Goal: Use online tool/utility: Utilize a website feature to perform a specific function

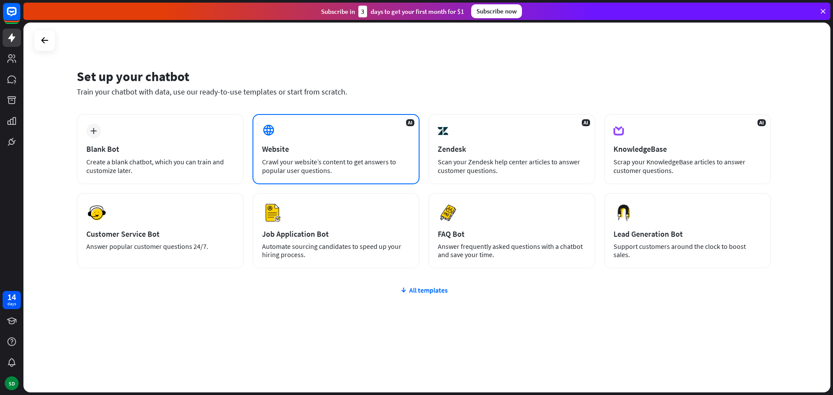
click at [343, 156] on div "AI Website Crawl your website’s content to get answers to popular user question…" at bounding box center [336, 149] width 167 height 70
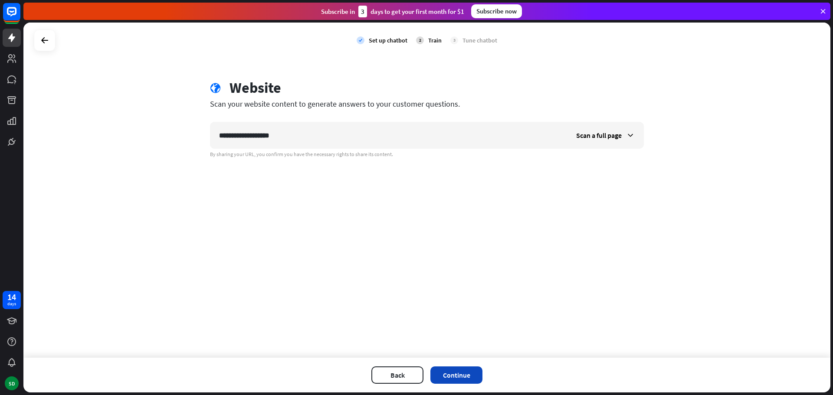
type input "**********"
click at [464, 375] on button "Continue" at bounding box center [457, 375] width 52 height 17
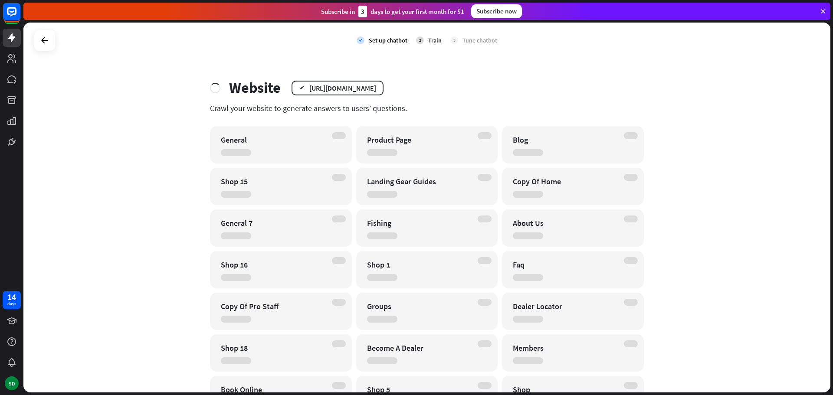
drag, startPoint x: 163, startPoint y: 151, endPoint x: 167, endPoint y: 155, distance: 4.9
click at [165, 154] on div "check Set up chatbot 2 Train 3 Tune chatbot Website edit [URL][DOMAIN_NAME] Cra…" at bounding box center [426, 208] width 807 height 370
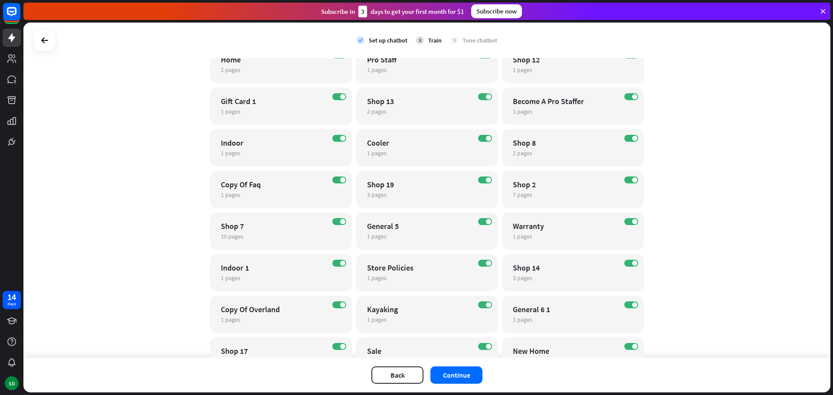
scroll to position [559, 0]
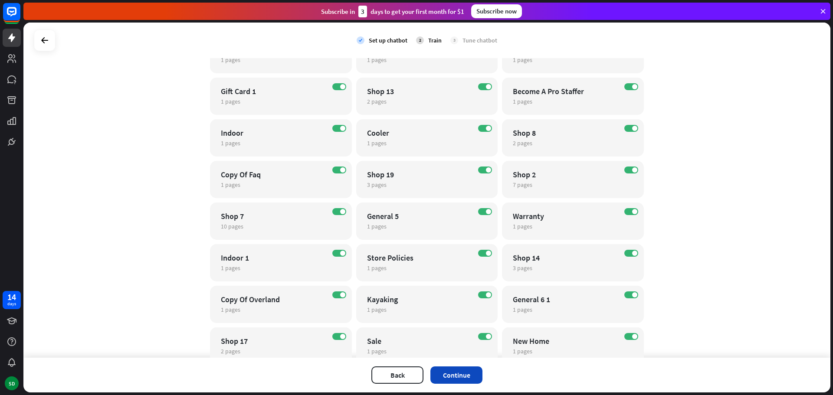
click at [470, 377] on button "Continue" at bounding box center [457, 375] width 52 height 17
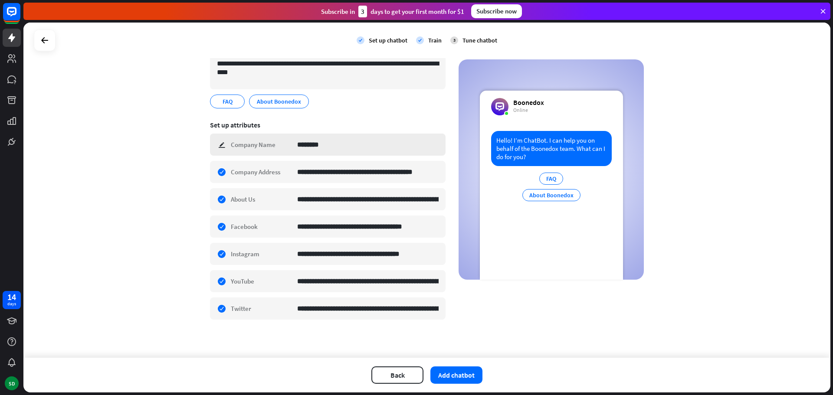
scroll to position [83, 0]
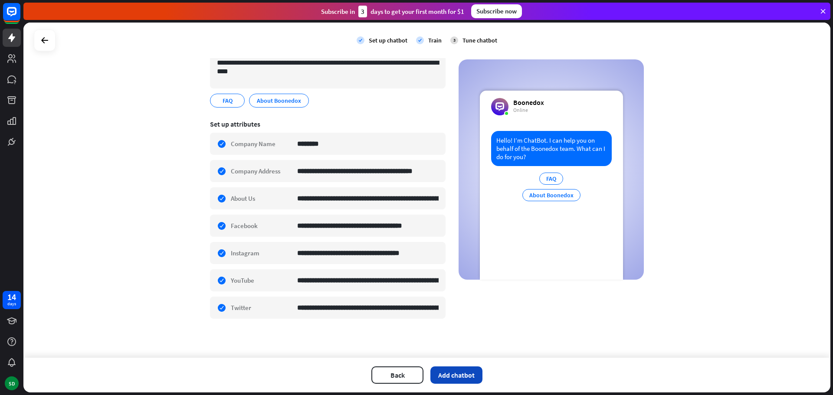
click at [454, 380] on button "Add chatbot" at bounding box center [457, 375] width 52 height 17
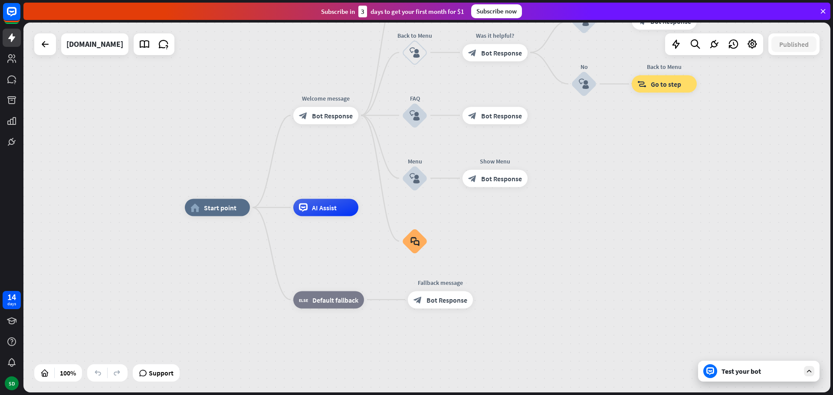
click at [754, 380] on div "Test your bot" at bounding box center [759, 371] width 122 height 21
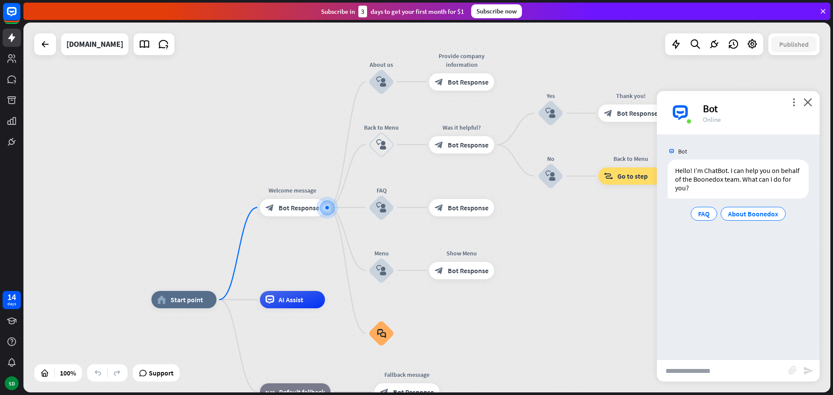
click at [739, 369] on input "text" at bounding box center [722, 371] width 131 height 22
type input "**********"
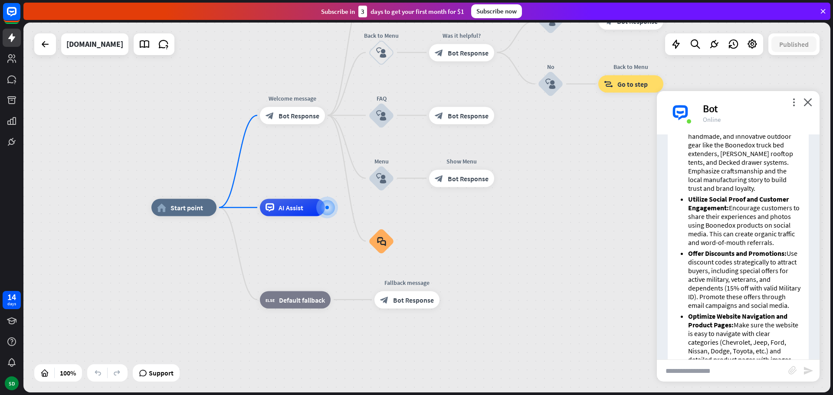
scroll to position [234, 0]
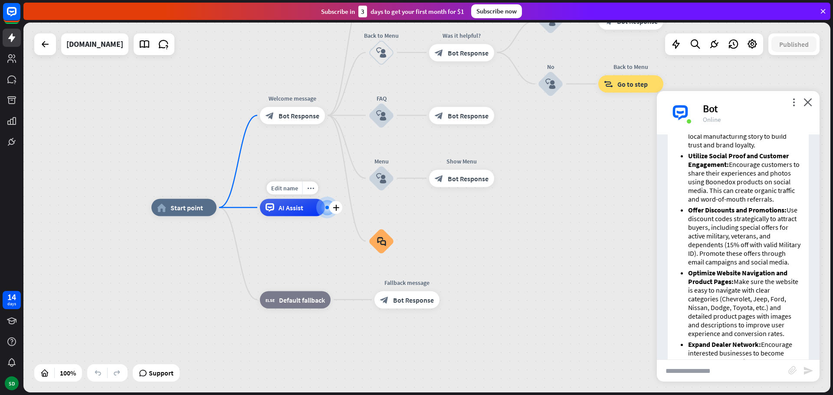
click at [303, 217] on div "Edit name more_horiz plus AI Assist" at bounding box center [292, 207] width 65 height 17
click at [337, 206] on icon "plus" at bounding box center [336, 208] width 7 height 6
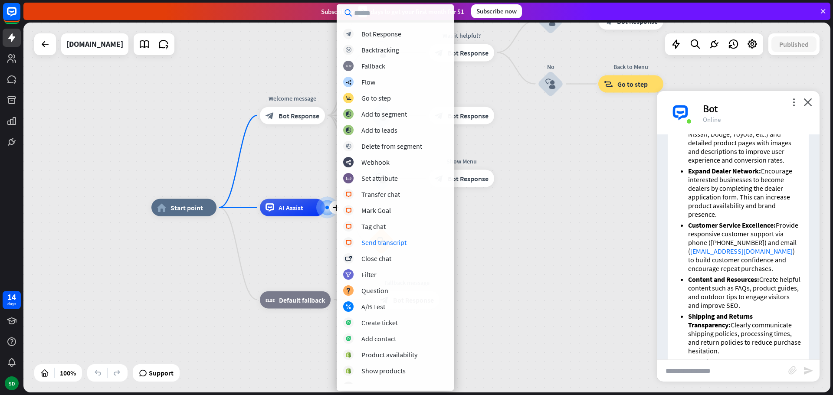
scroll to position [495, 0]
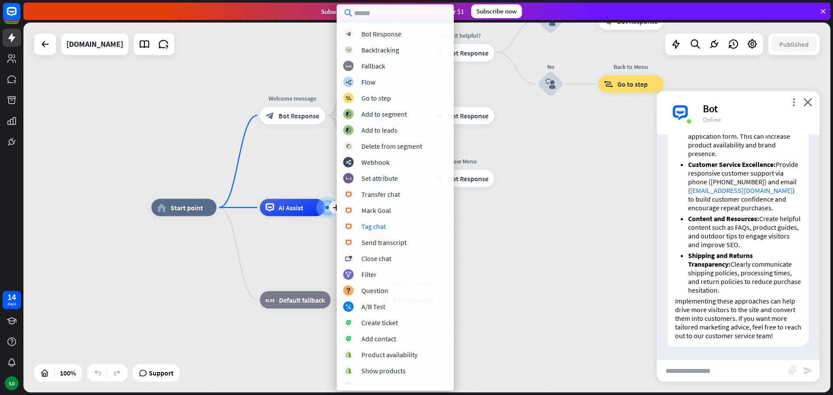
click at [181, 146] on div "home_2 Start point Welcome message block_bot_response Bot Response About us blo…" at bounding box center [426, 208] width 807 height 370
